Goal: Understand process/instructions: Learn about a topic

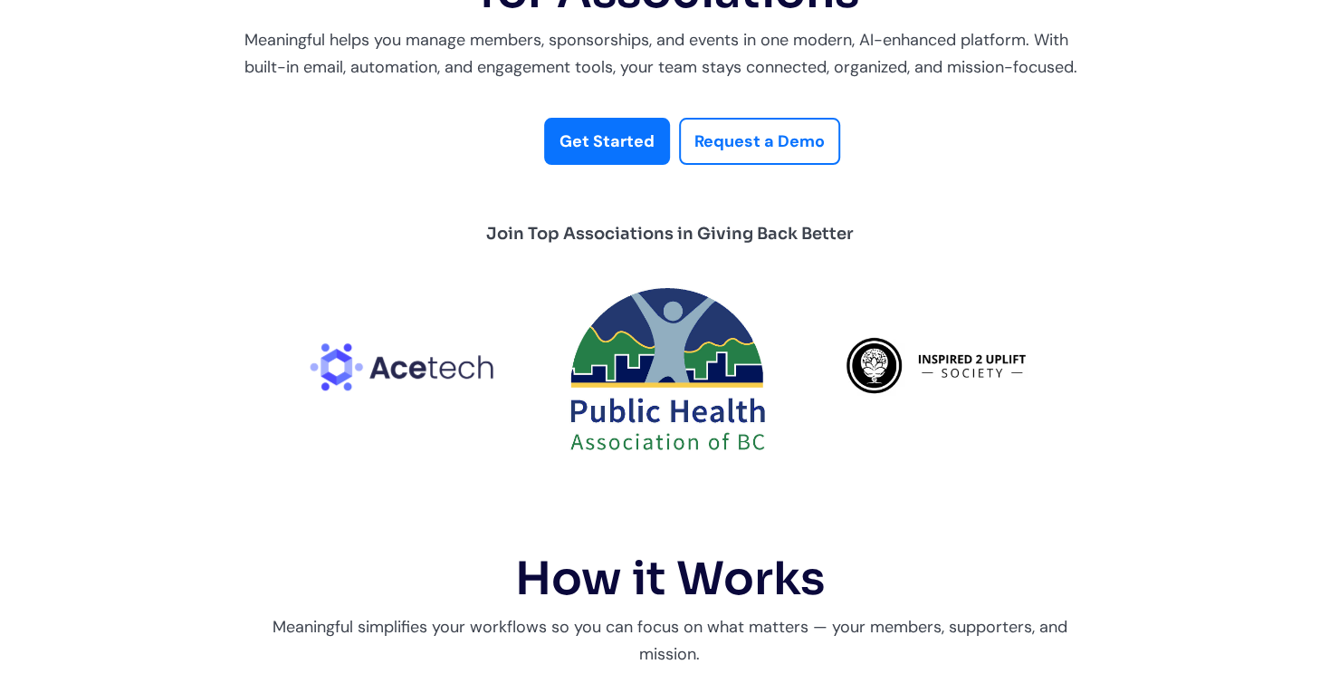
scroll to position [272, 0]
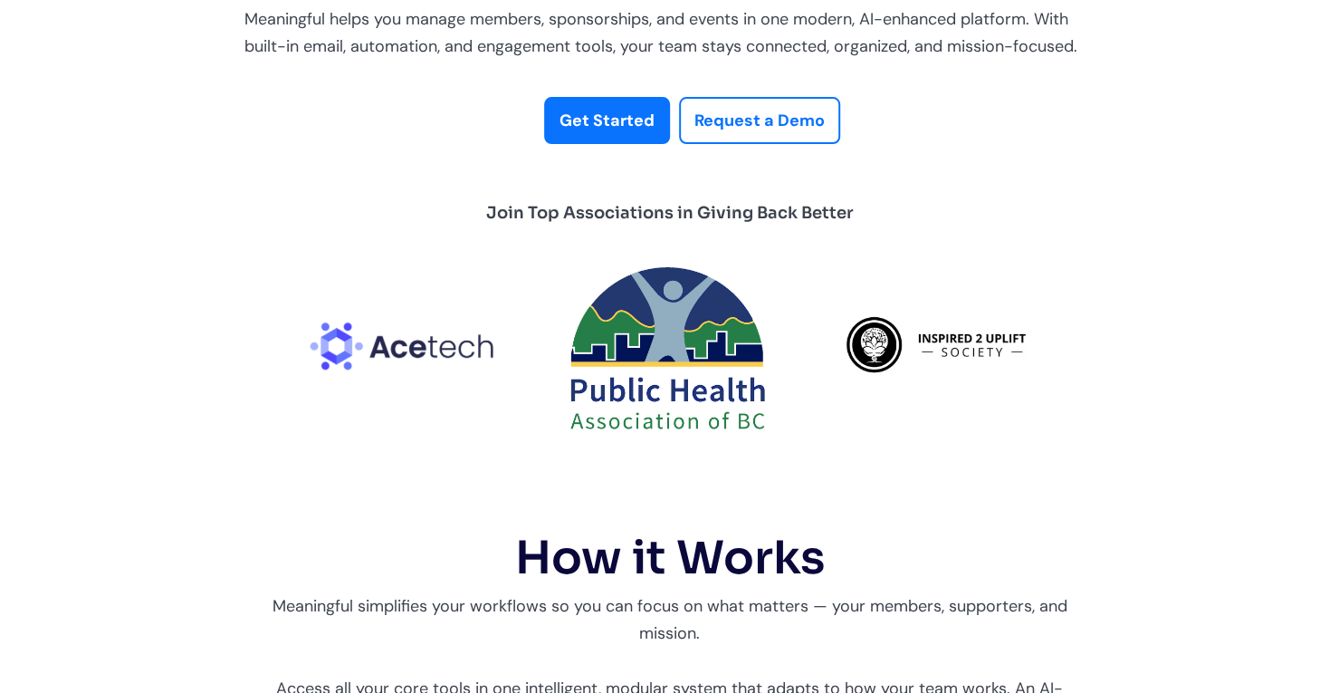
click at [605, 122] on strong "Get Started" at bounding box center [607, 121] width 95 height 22
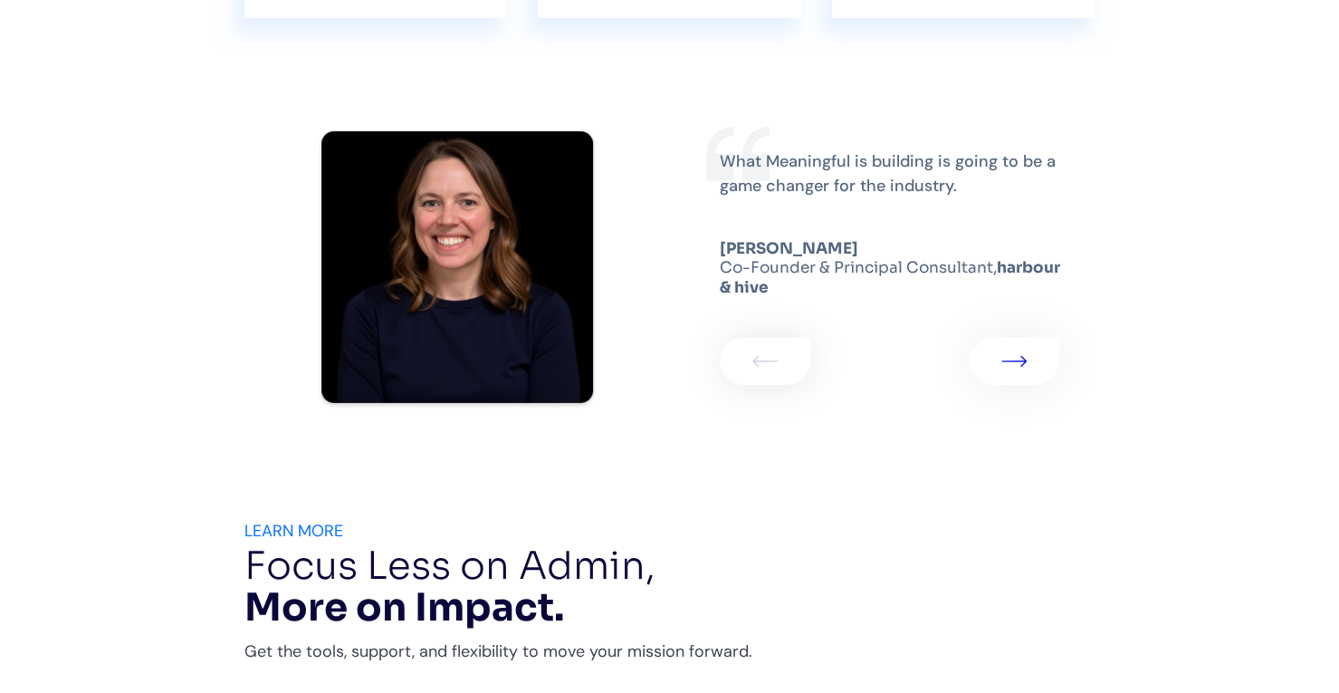
scroll to position [3152, 0]
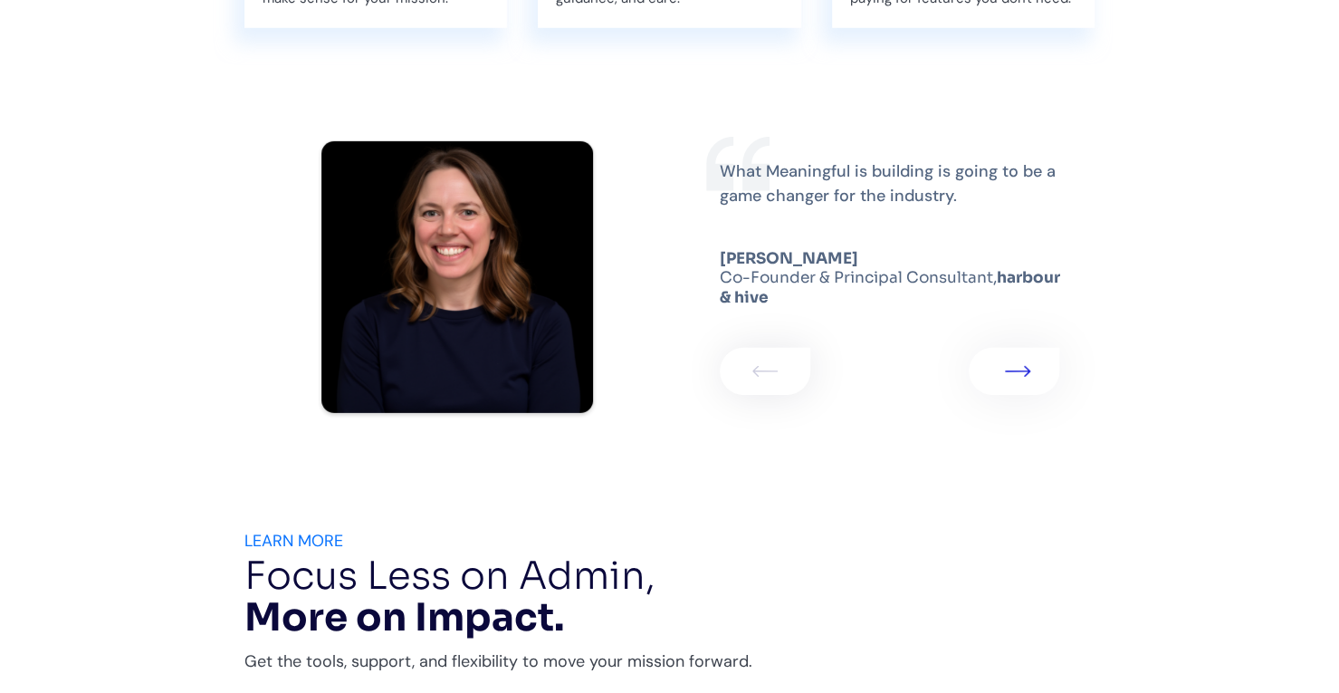
click at [1023, 375] on img "1 of 2" at bounding box center [1017, 371] width 25 height 11
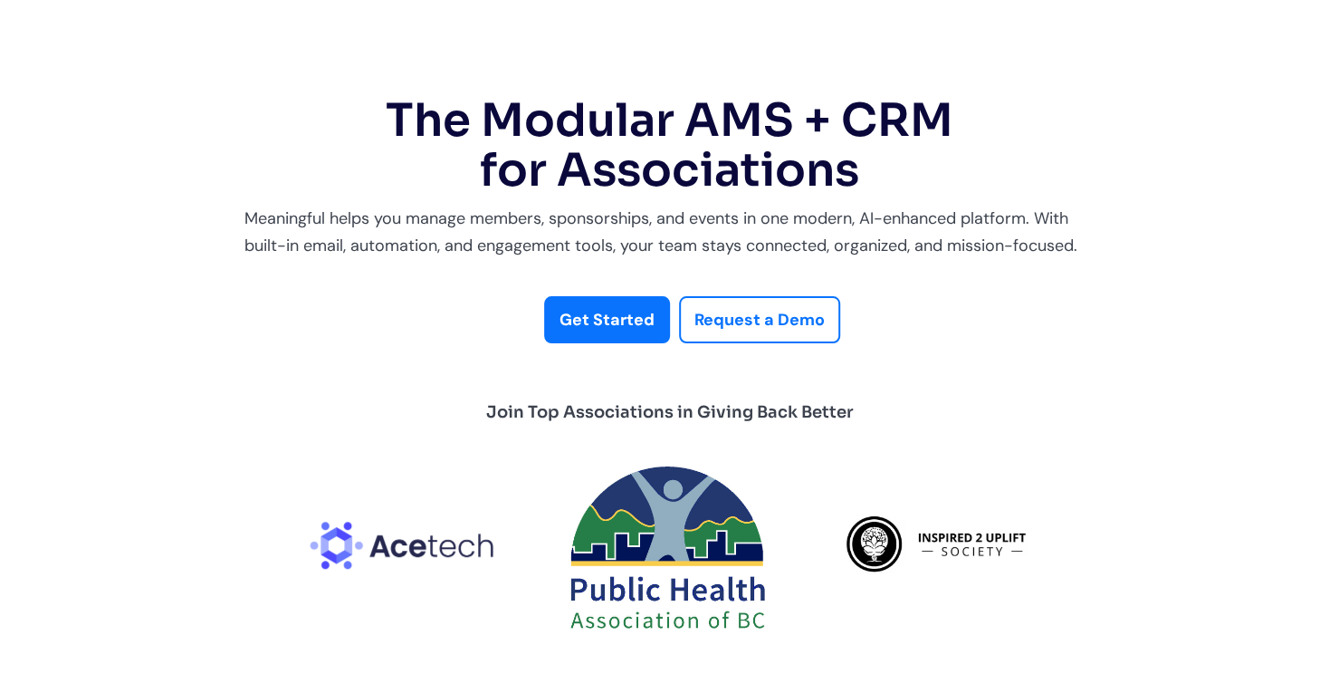
scroll to position [0, 0]
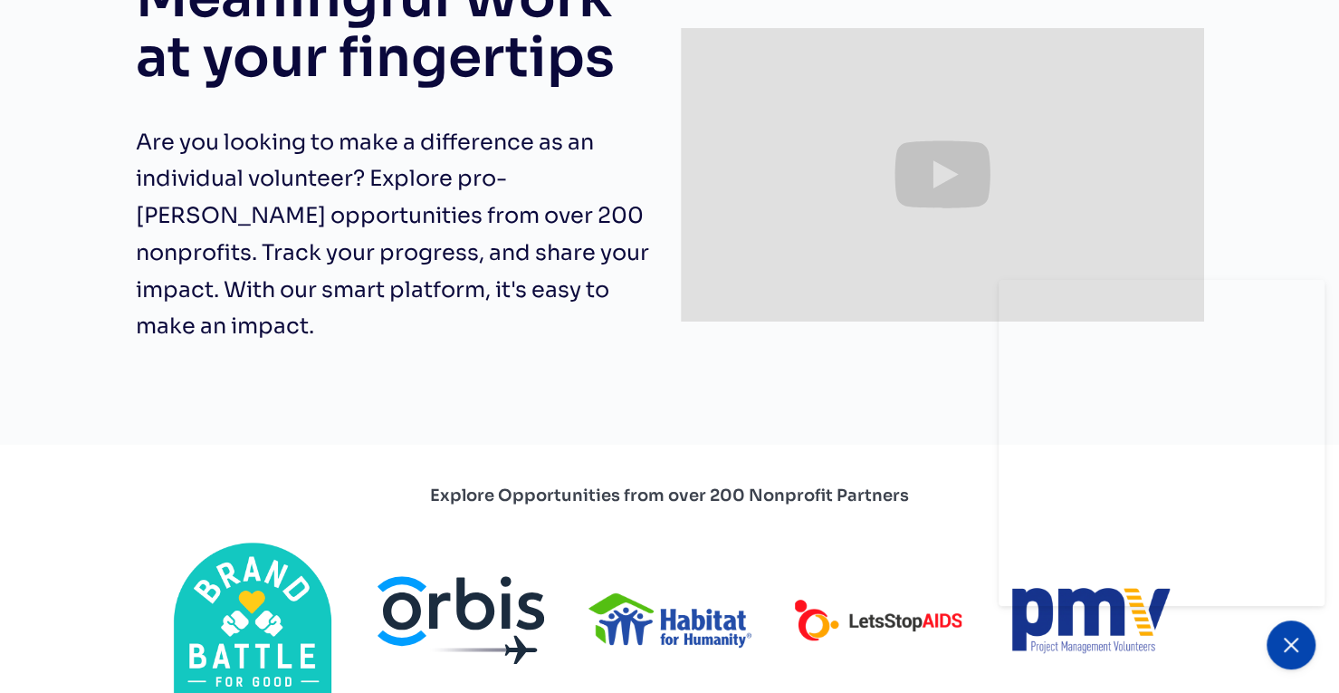
scroll to position [272, 0]
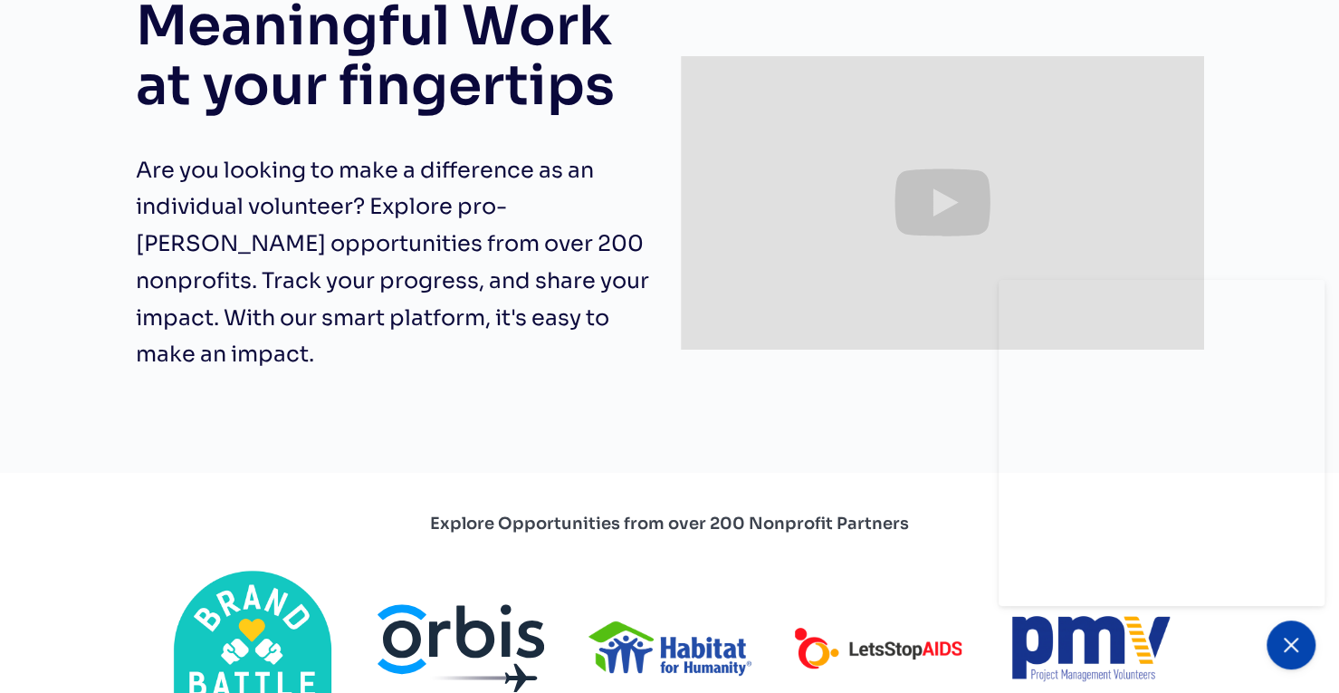
click at [1282, 644] on icon at bounding box center [1291, 645] width 22 height 22
